Goal: Information Seeking & Learning: Learn about a topic

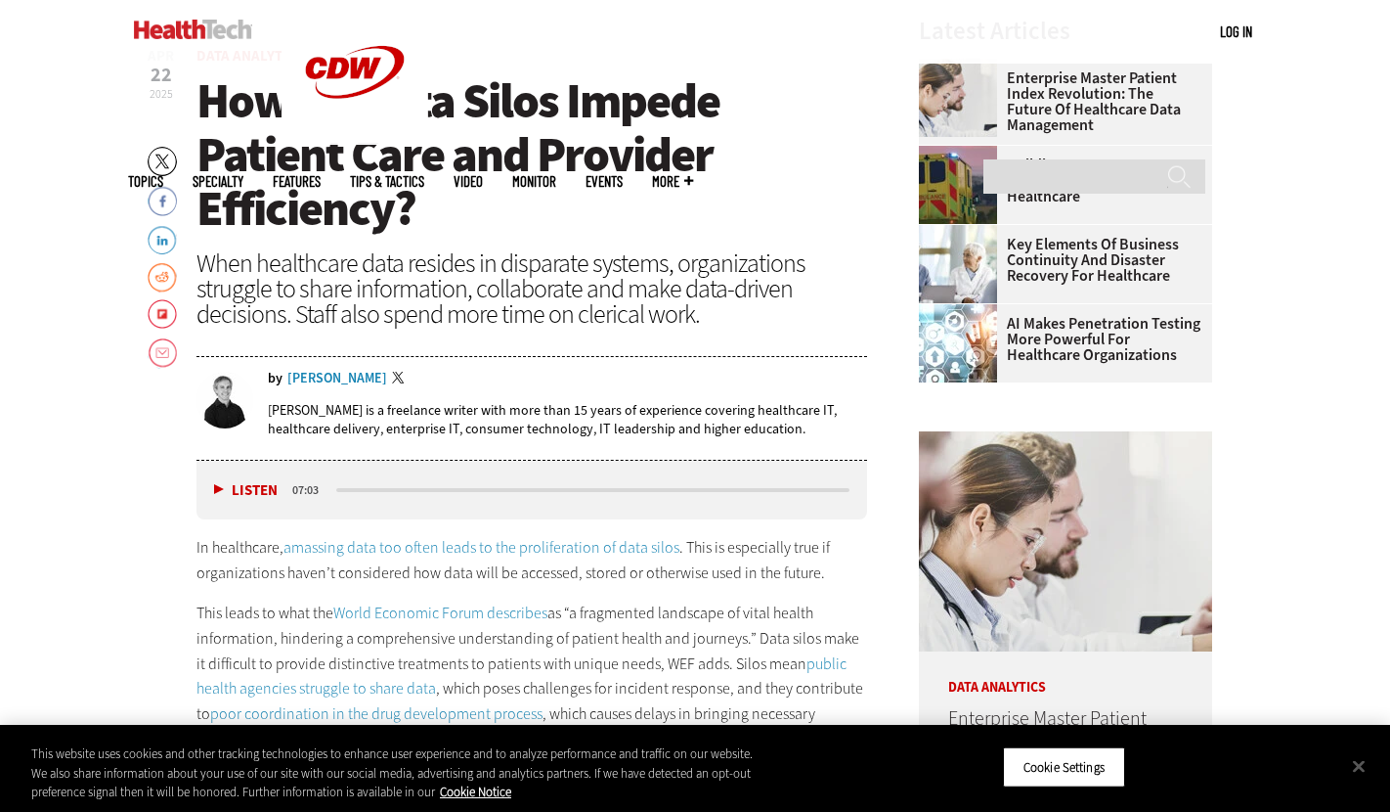
scroll to position [680, 0]
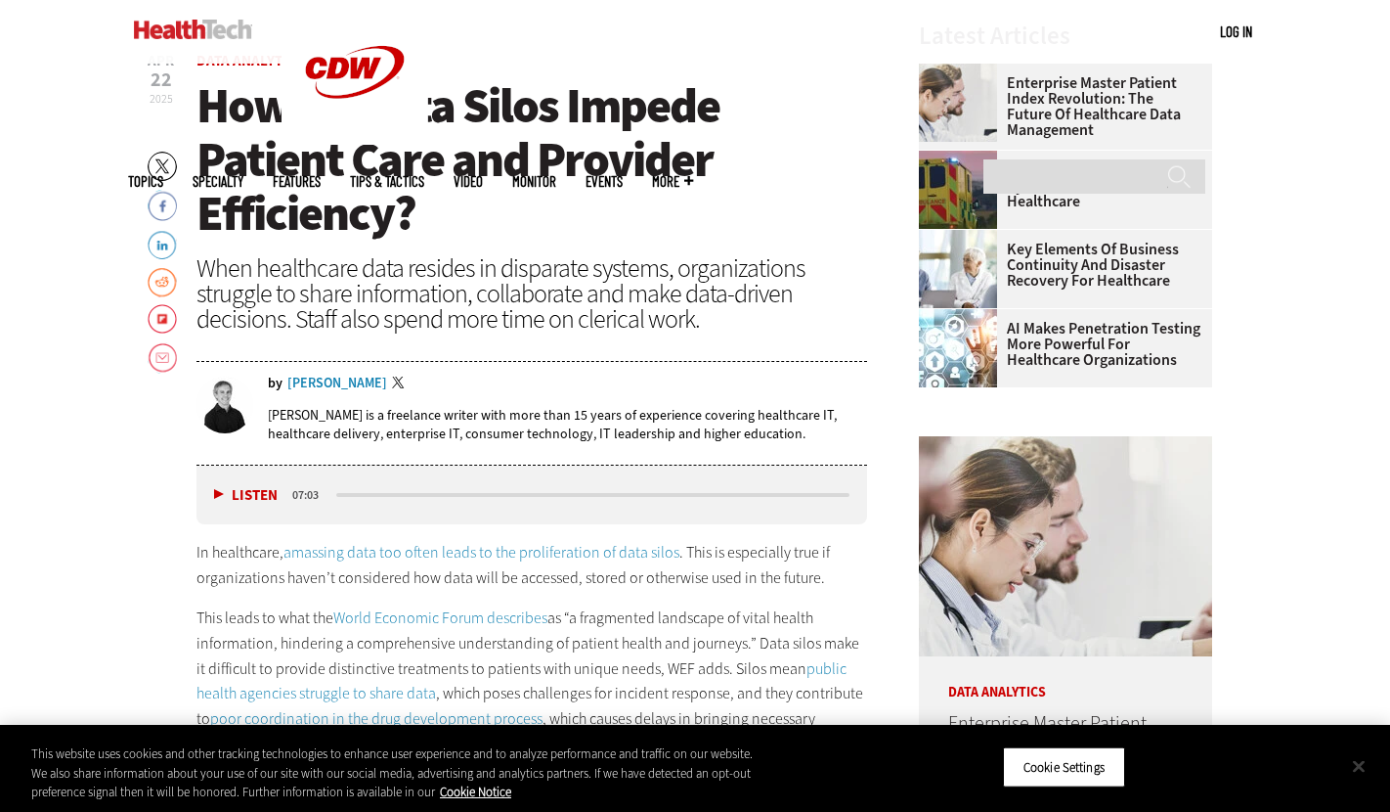
click at [1356, 762] on button "Close" at bounding box center [1359, 765] width 43 height 43
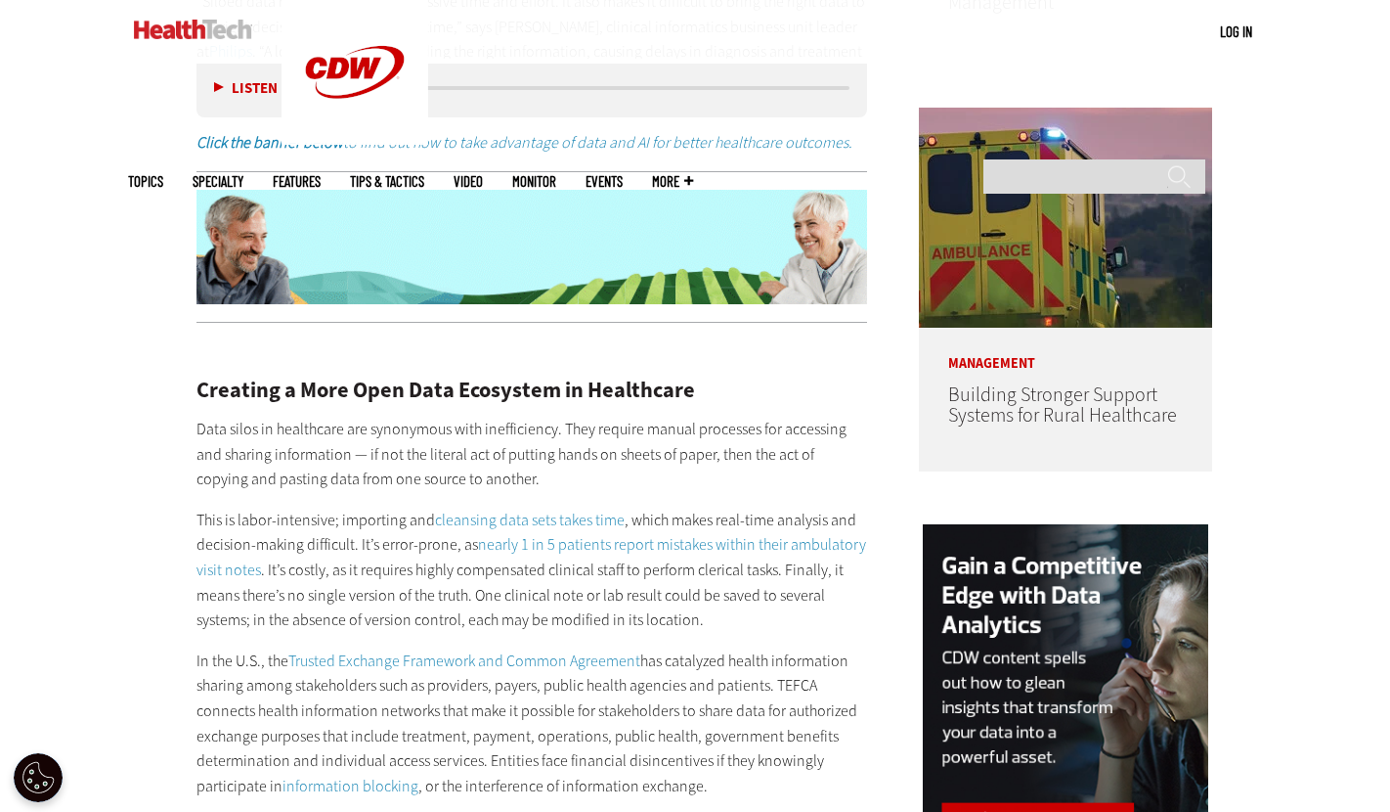
scroll to position [973, 0]
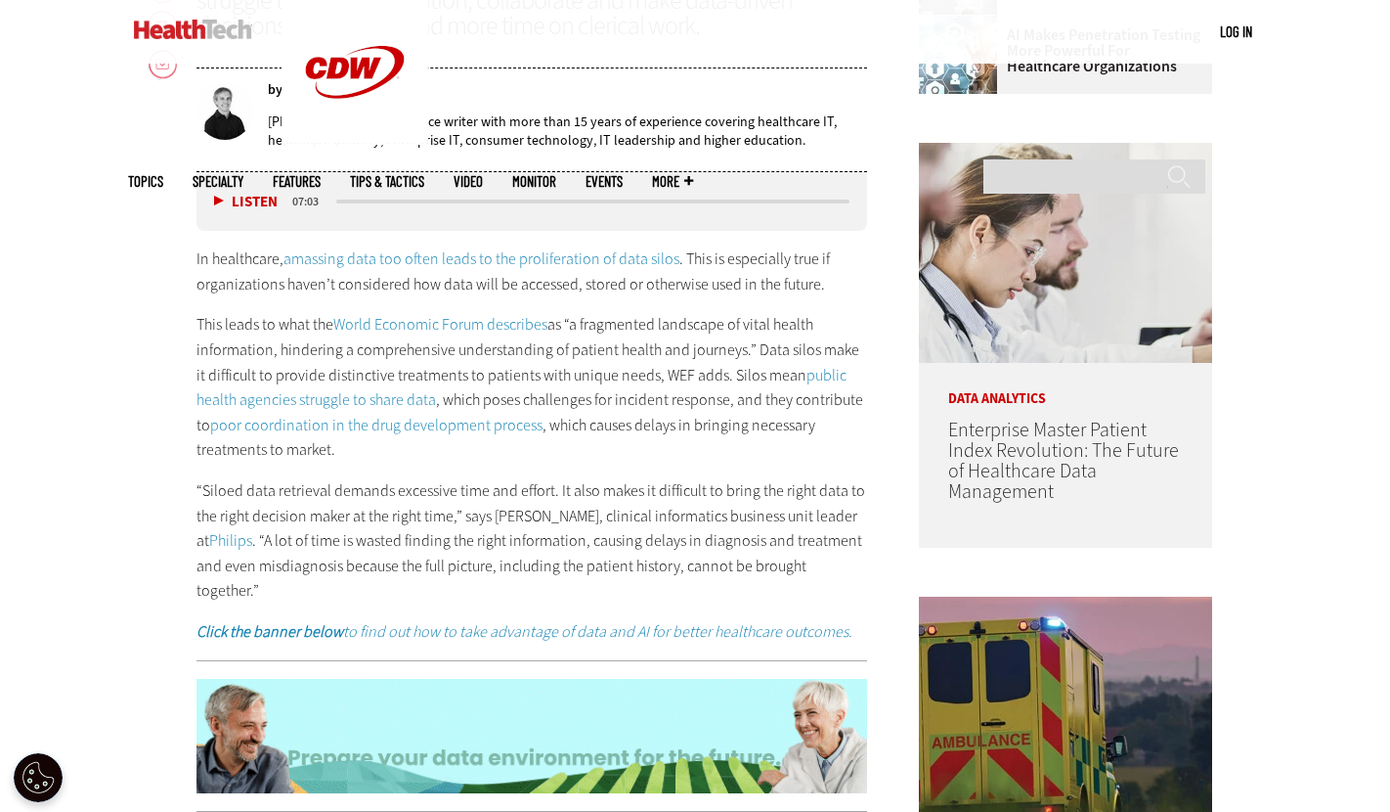
click at [487, 324] on link "World Economic Forum describes" at bounding box center [440, 324] width 214 height 21
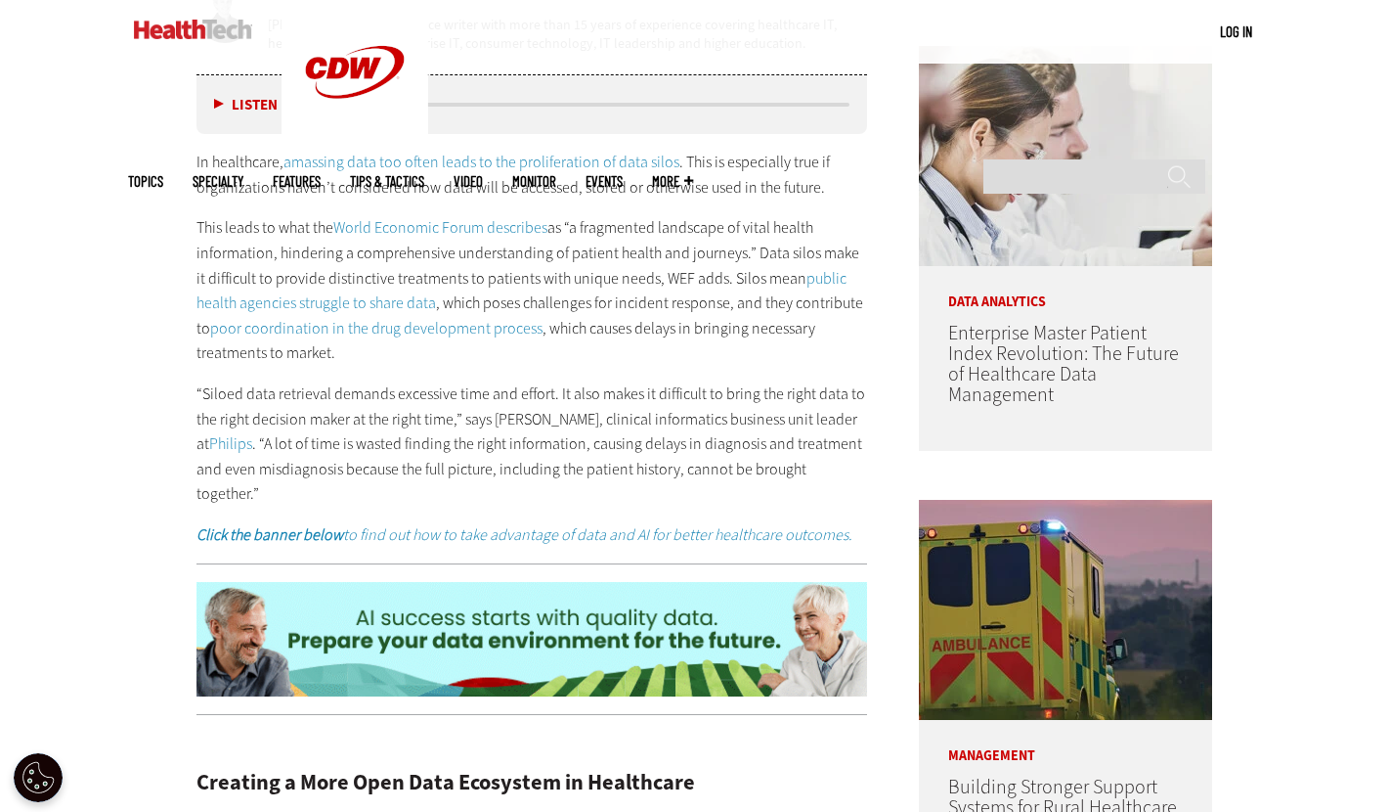
scroll to position [1076, 0]
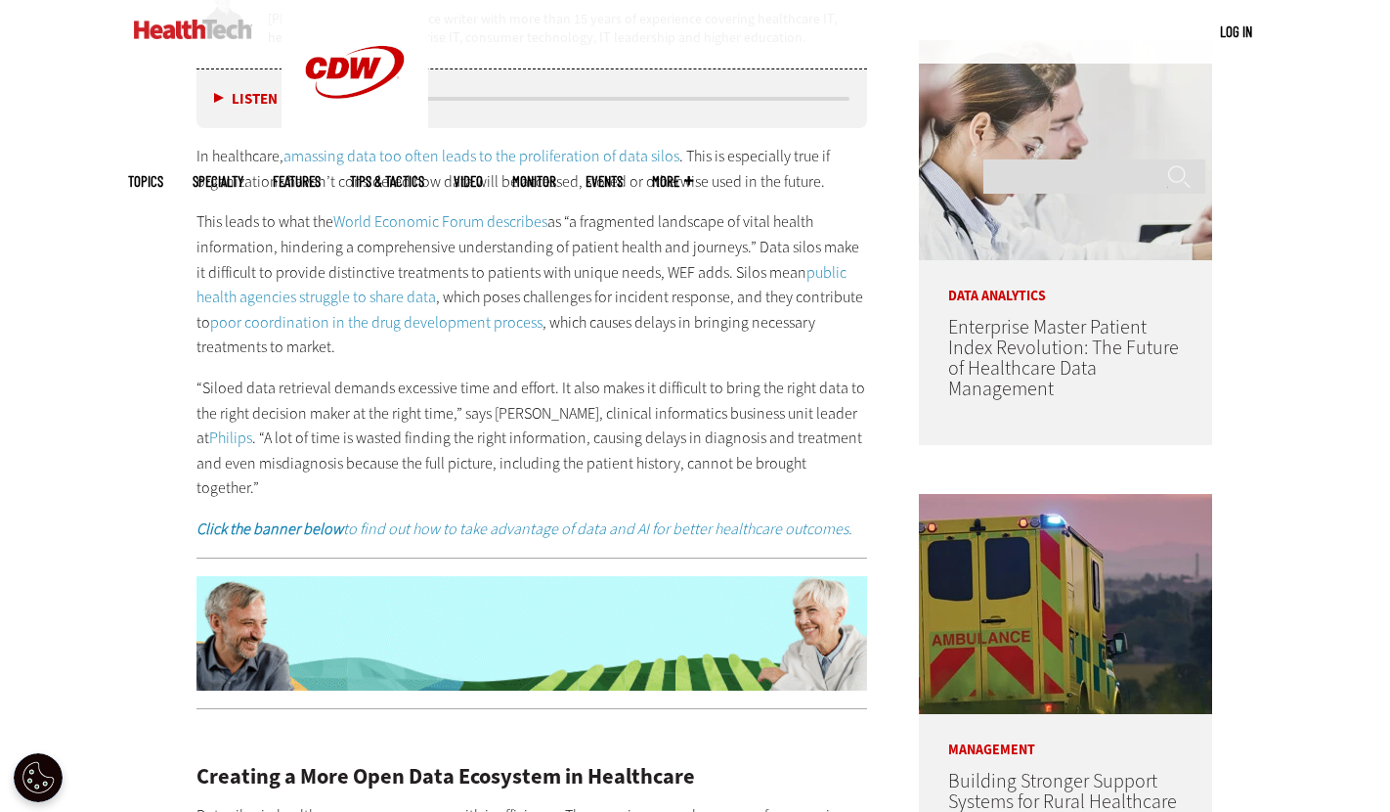
click at [721, 419] on p "“Siloed data retrieval demands excessive time and effort. It also makes it diff…" at bounding box center [532, 437] width 671 height 125
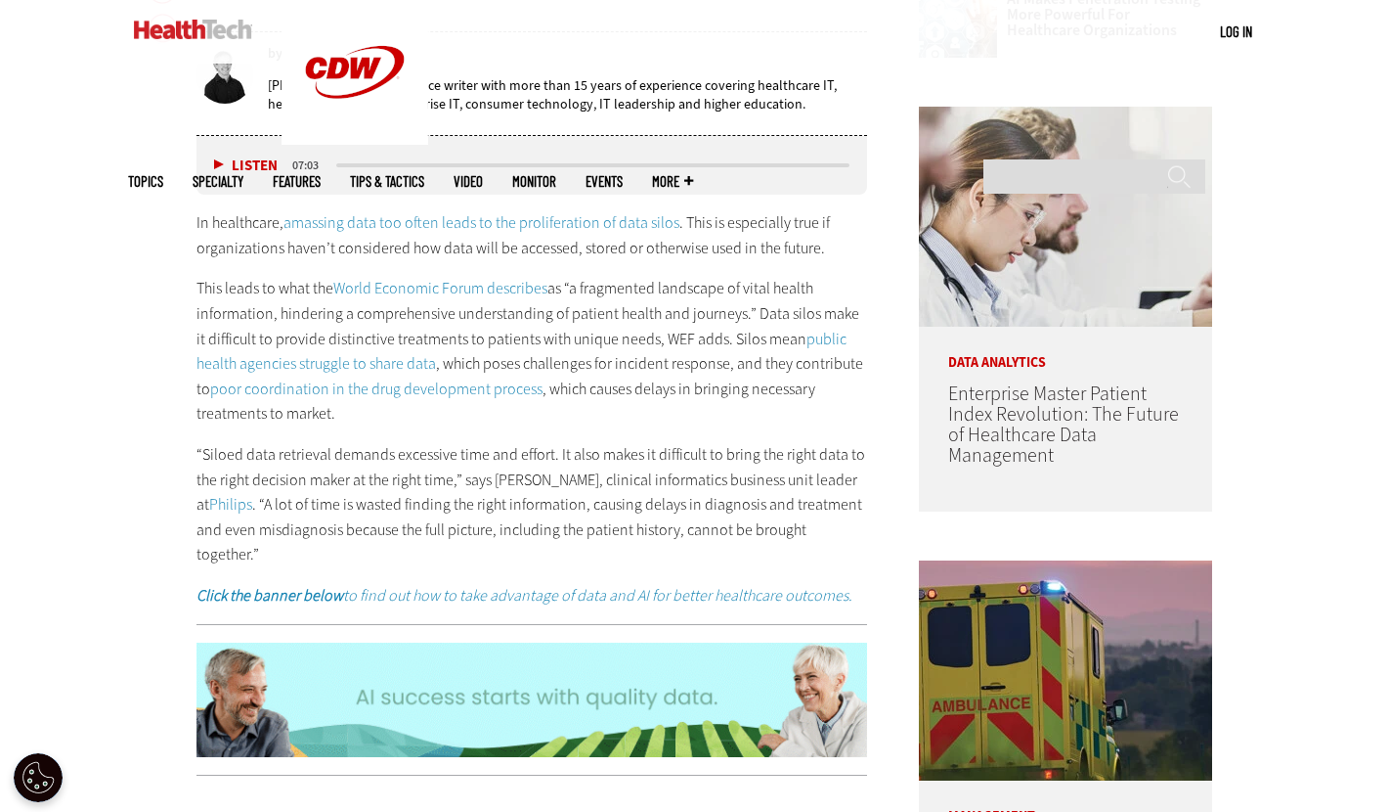
scroll to position [1011, 0]
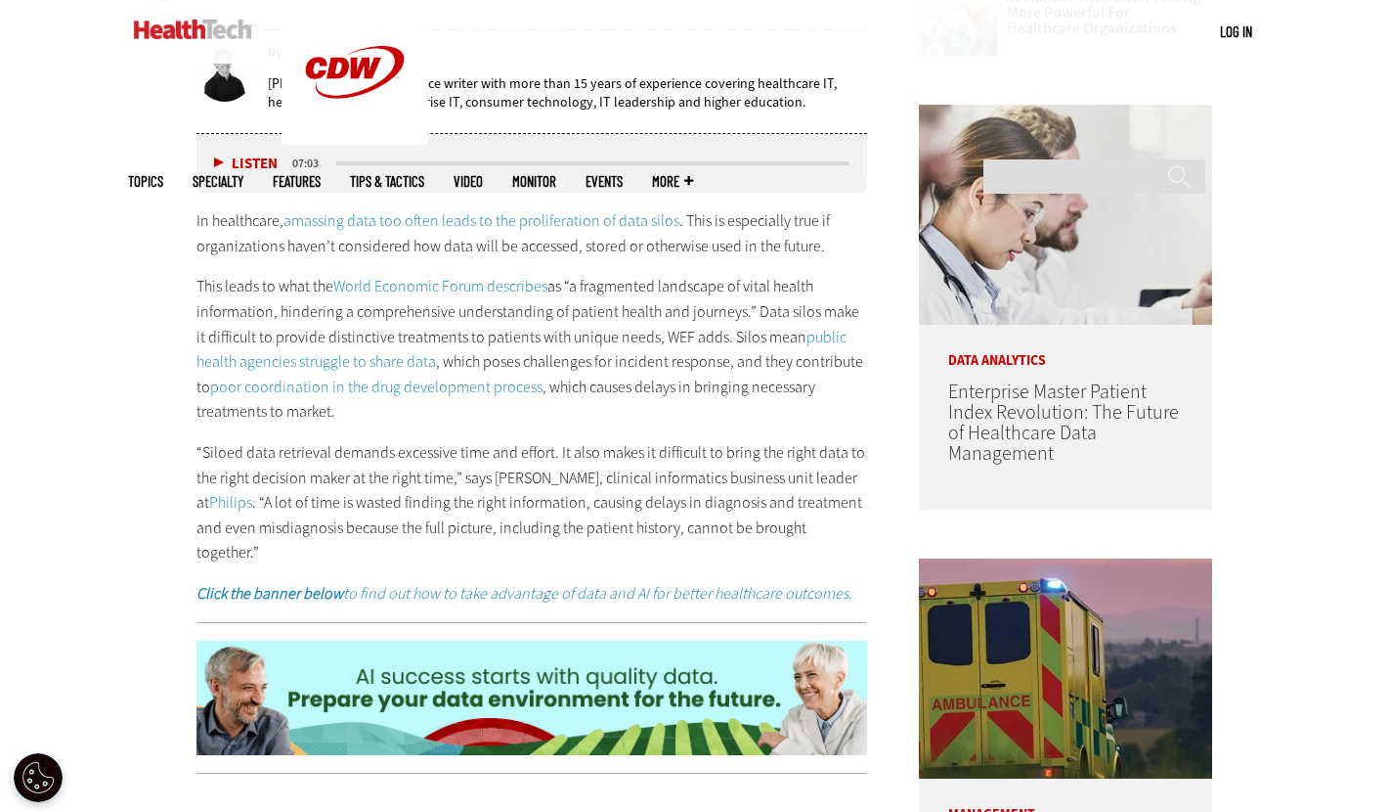
click at [795, 419] on p "This leads to what the World Economic Forum describes as “a fragmented landscap…" at bounding box center [532, 349] width 671 height 151
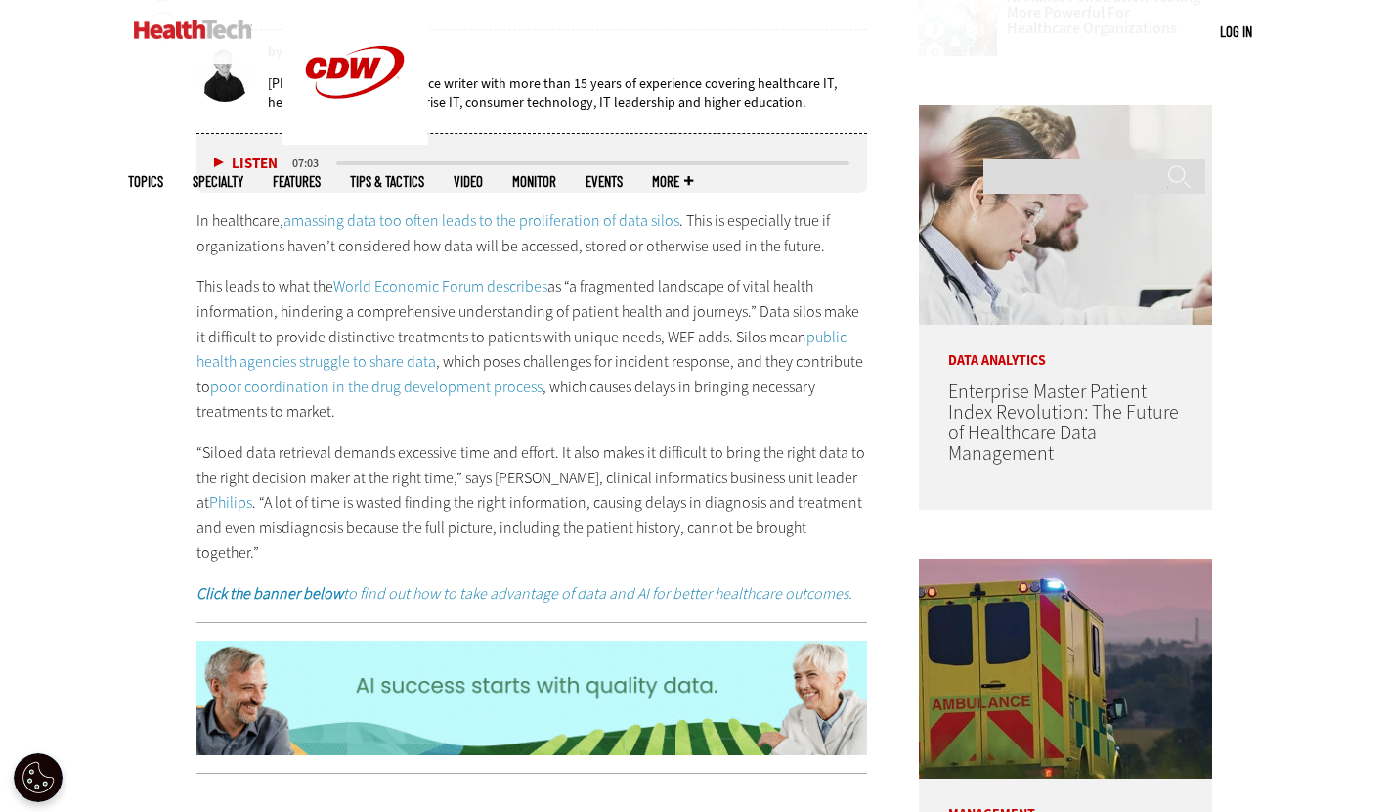
click at [699, 514] on p "“Siloed data retrieval demands excessive time and effort. It also makes it diff…" at bounding box center [532, 502] width 671 height 125
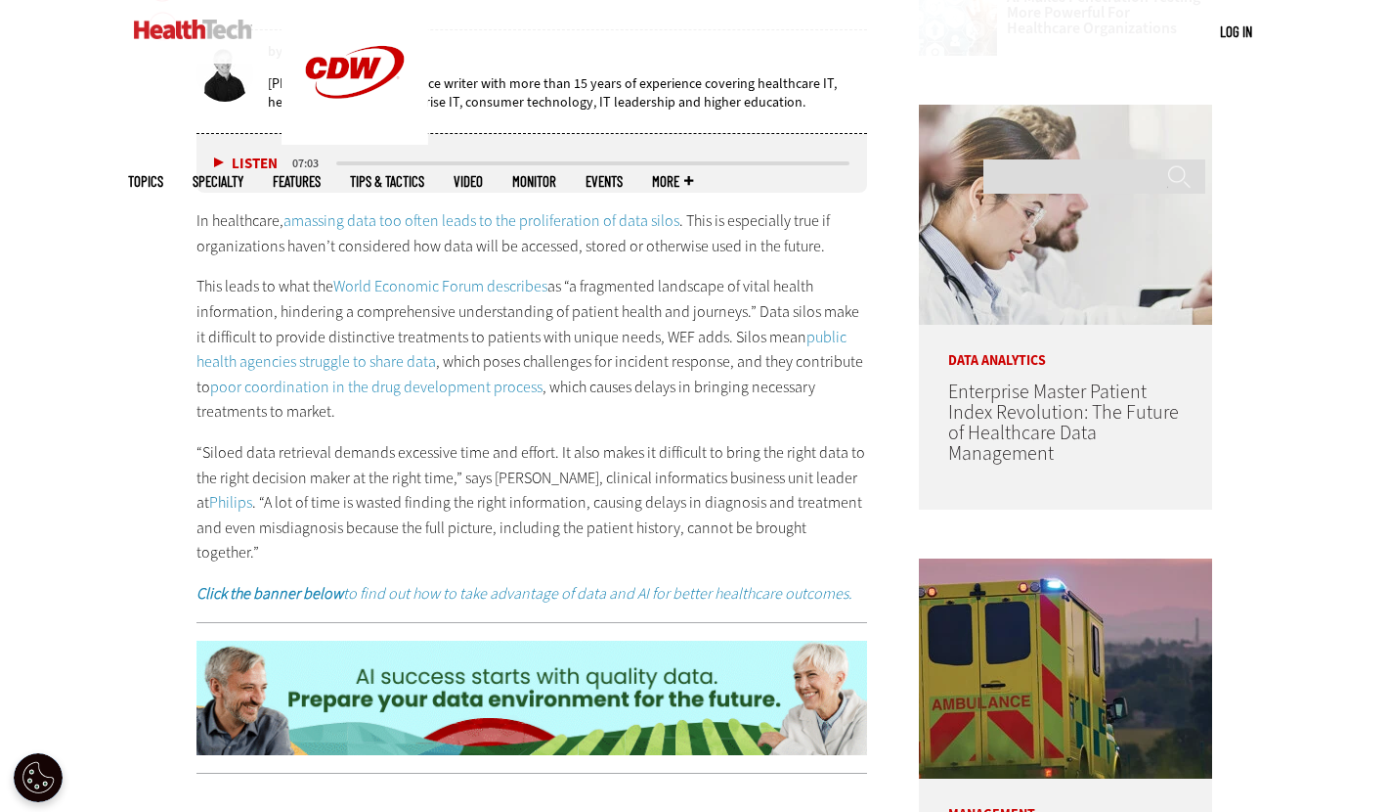
click at [789, 363] on p "This leads to what the World Economic Forum describes as “a fragmented landscap…" at bounding box center [532, 349] width 671 height 151
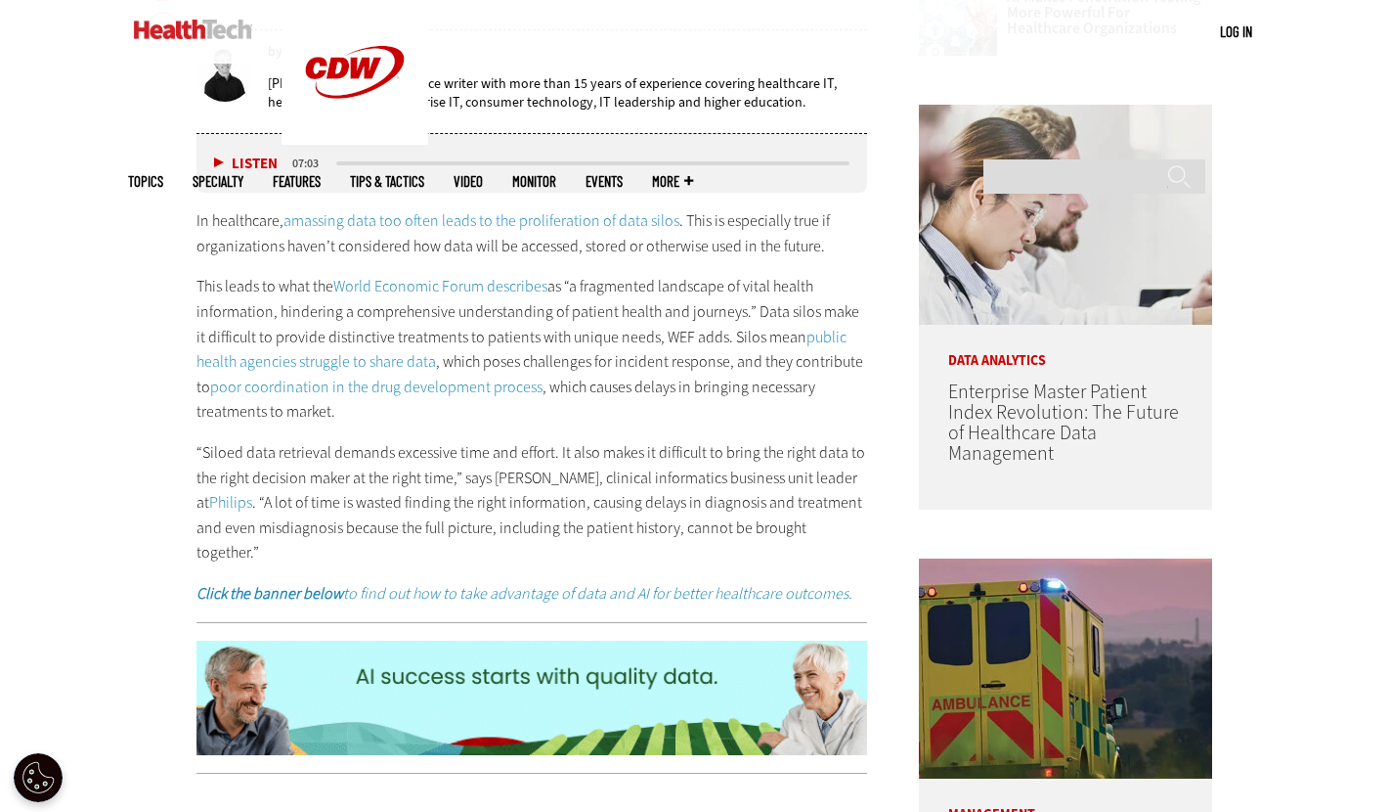
click at [641, 415] on p "This leads to what the World Economic Forum describes as “a fragmented landscap…" at bounding box center [532, 349] width 671 height 151
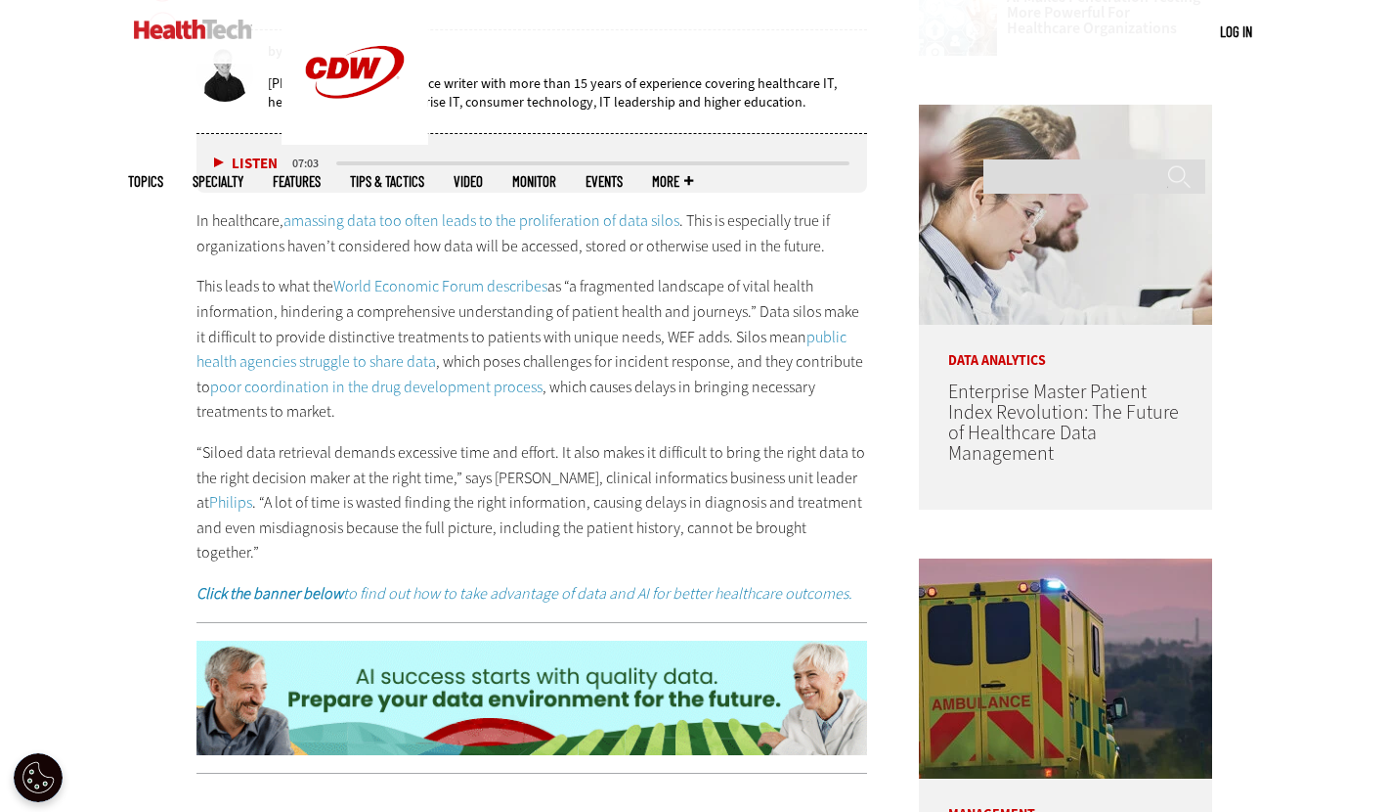
click at [659, 339] on p "This leads to what the World Economic Forum describes as “a fragmented landscap…" at bounding box center [532, 349] width 671 height 151
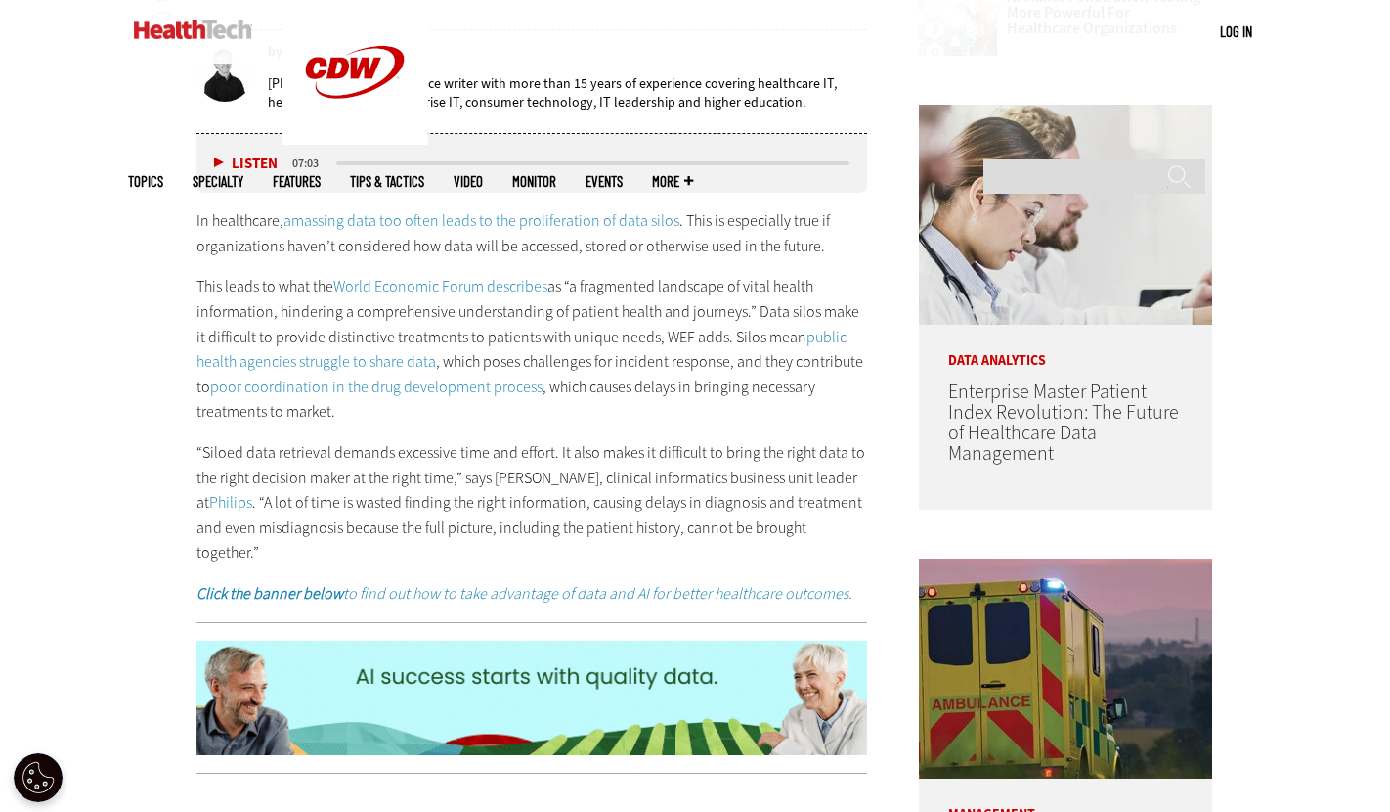
click at [757, 369] on p "This leads to what the World Economic Forum describes as “a fragmented landscap…" at bounding box center [532, 349] width 671 height 151
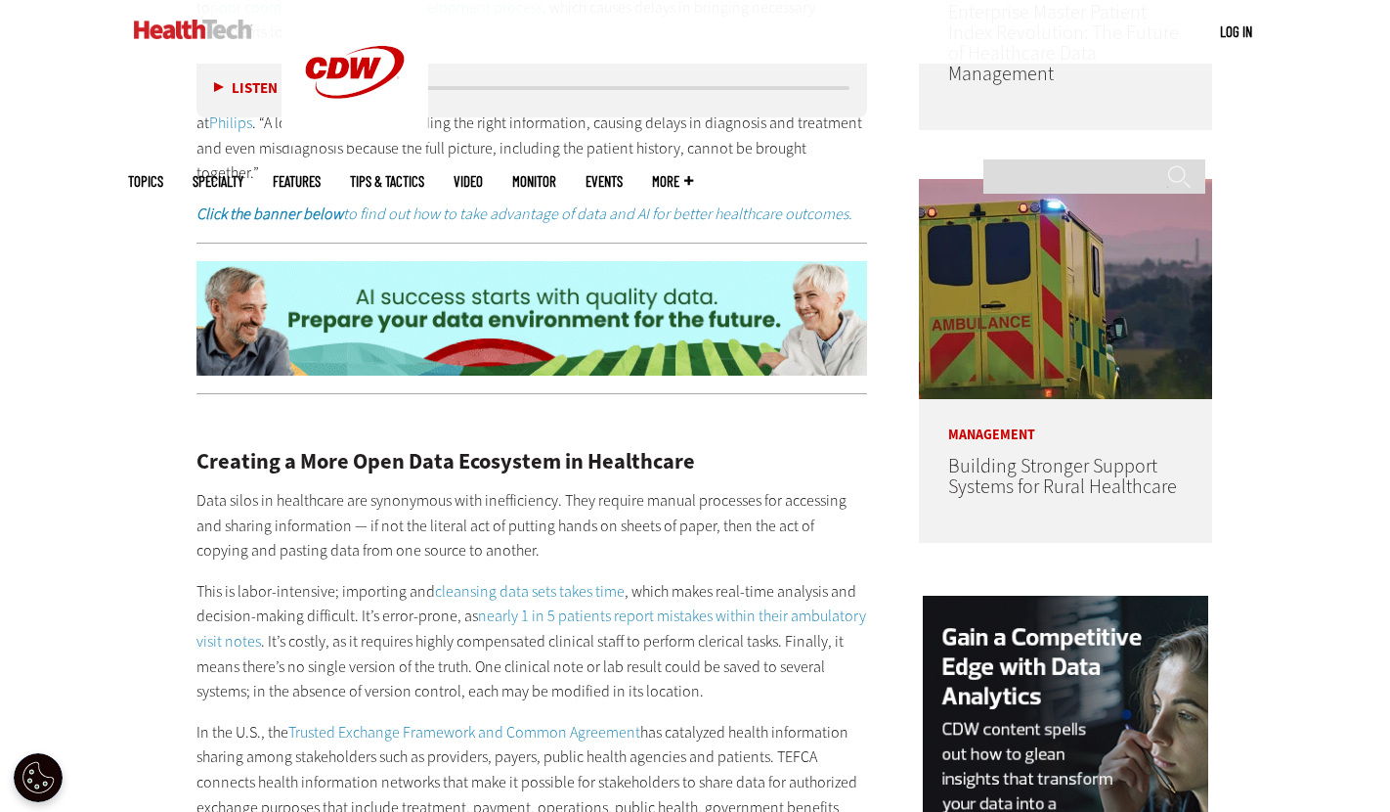
scroll to position [1389, 0]
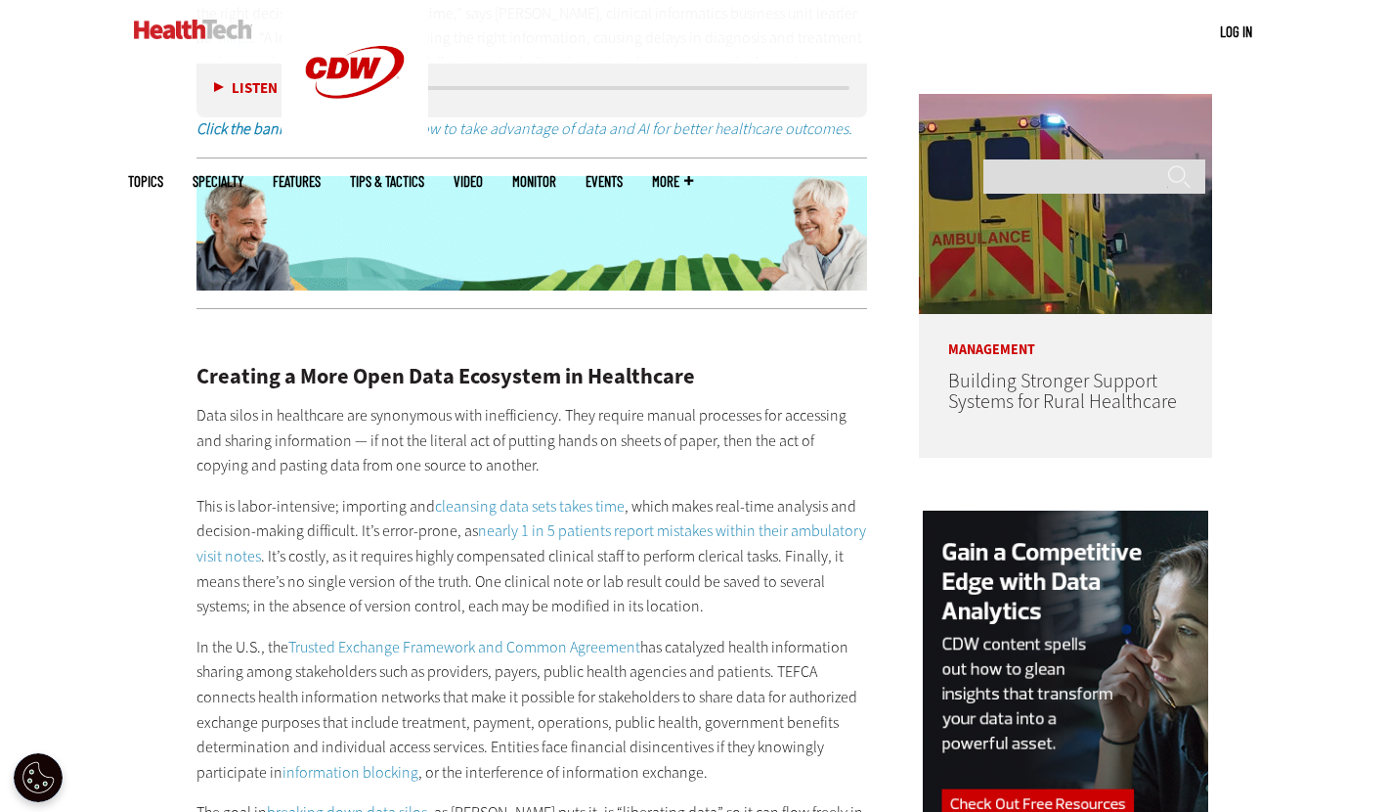
scroll to position [1496, 0]
